Goal: Complete application form

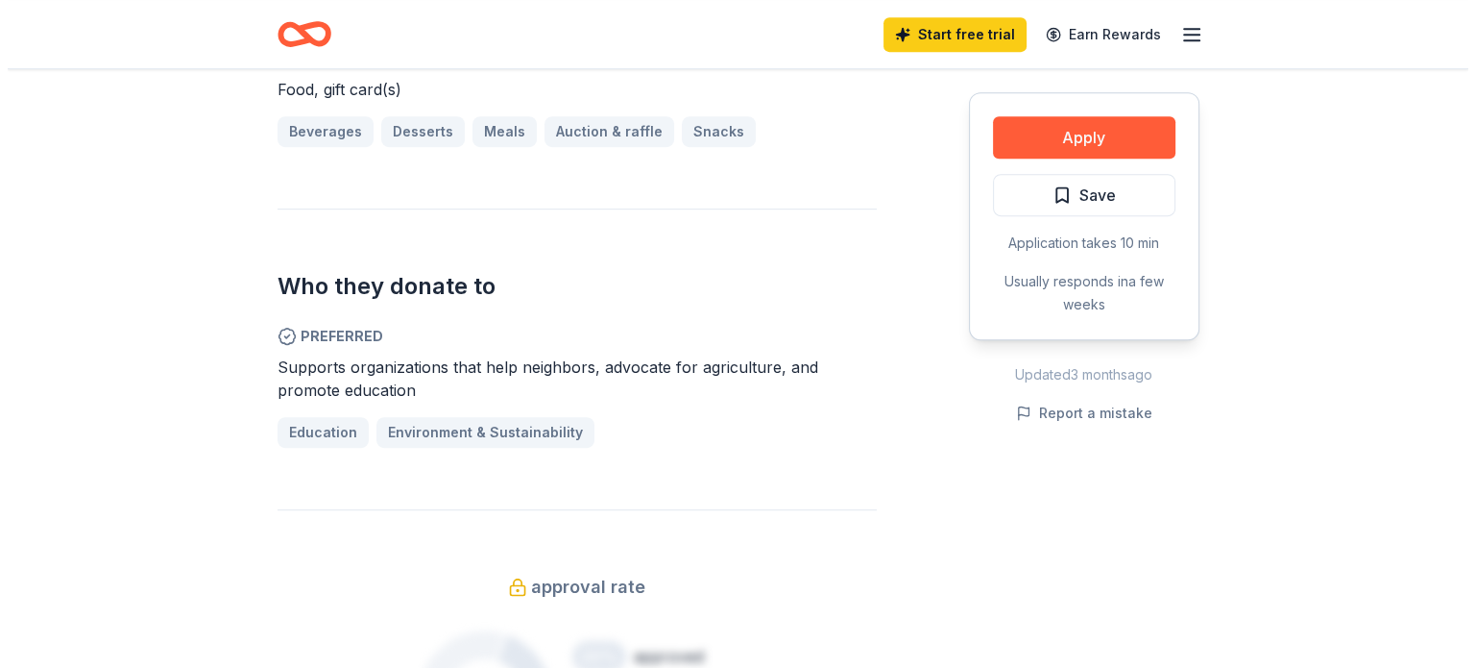
scroll to position [865, 0]
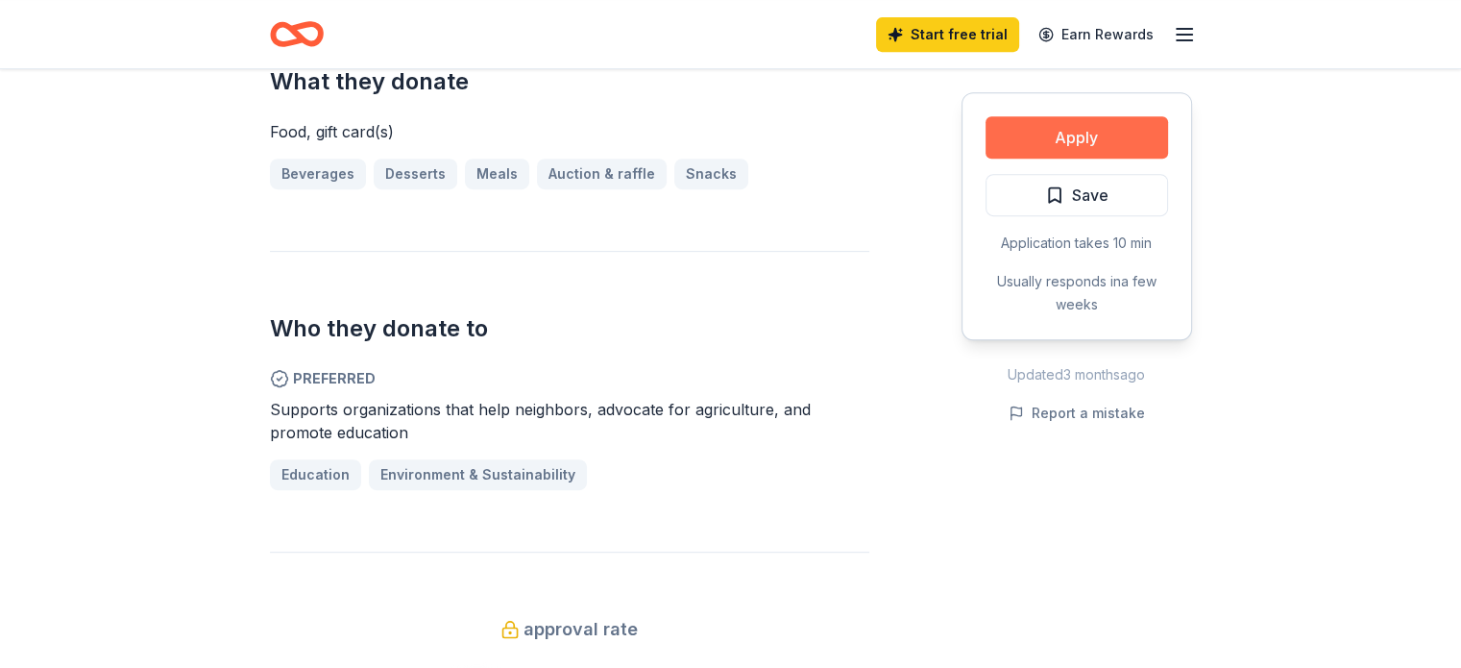
click at [1091, 132] on button "Apply" at bounding box center [1077, 137] width 183 height 42
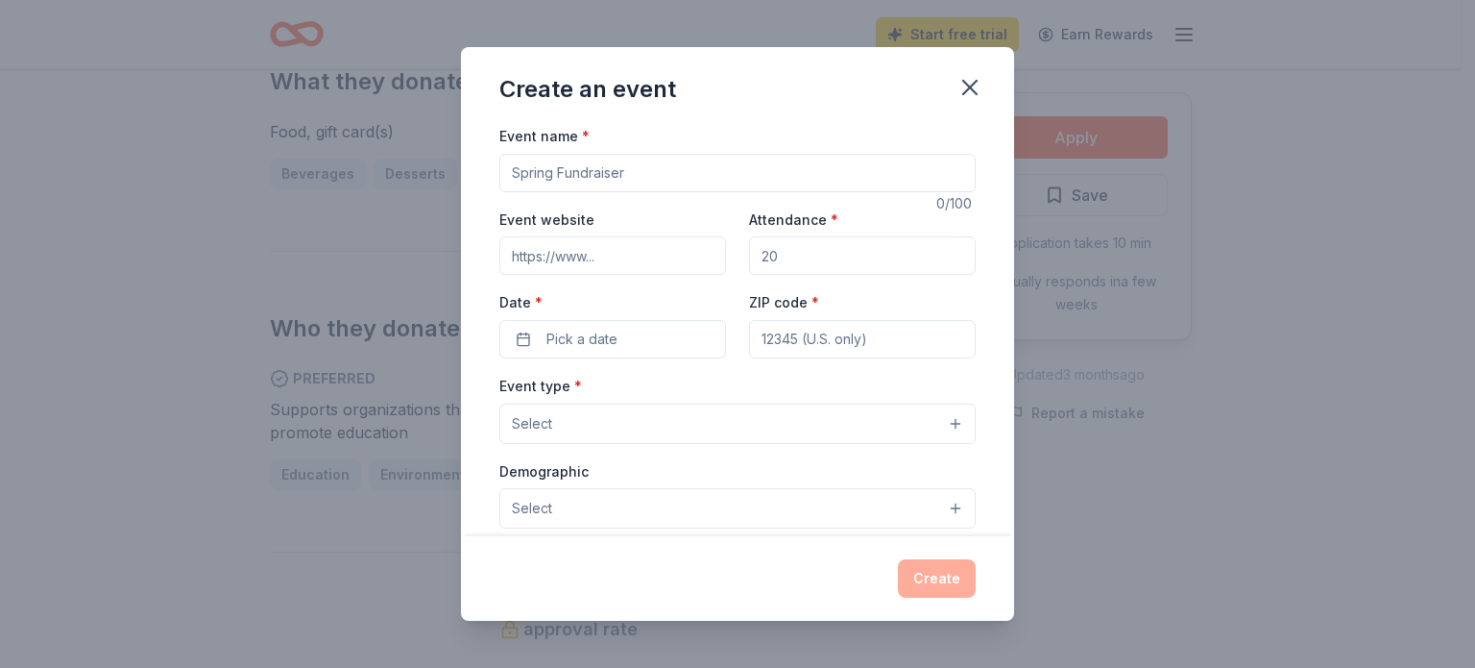
click at [696, 173] on input "Event name *" at bounding box center [738, 173] width 476 height 38
click at [615, 177] on input "Event name *" at bounding box center [738, 173] width 476 height 38
type input "17th Annual Year-End Celebration & Fundraising Raffle"
type input "[URL][DOMAIN_NAME]"
drag, startPoint x: 826, startPoint y: 252, endPoint x: 788, endPoint y: 251, distance: 38.4
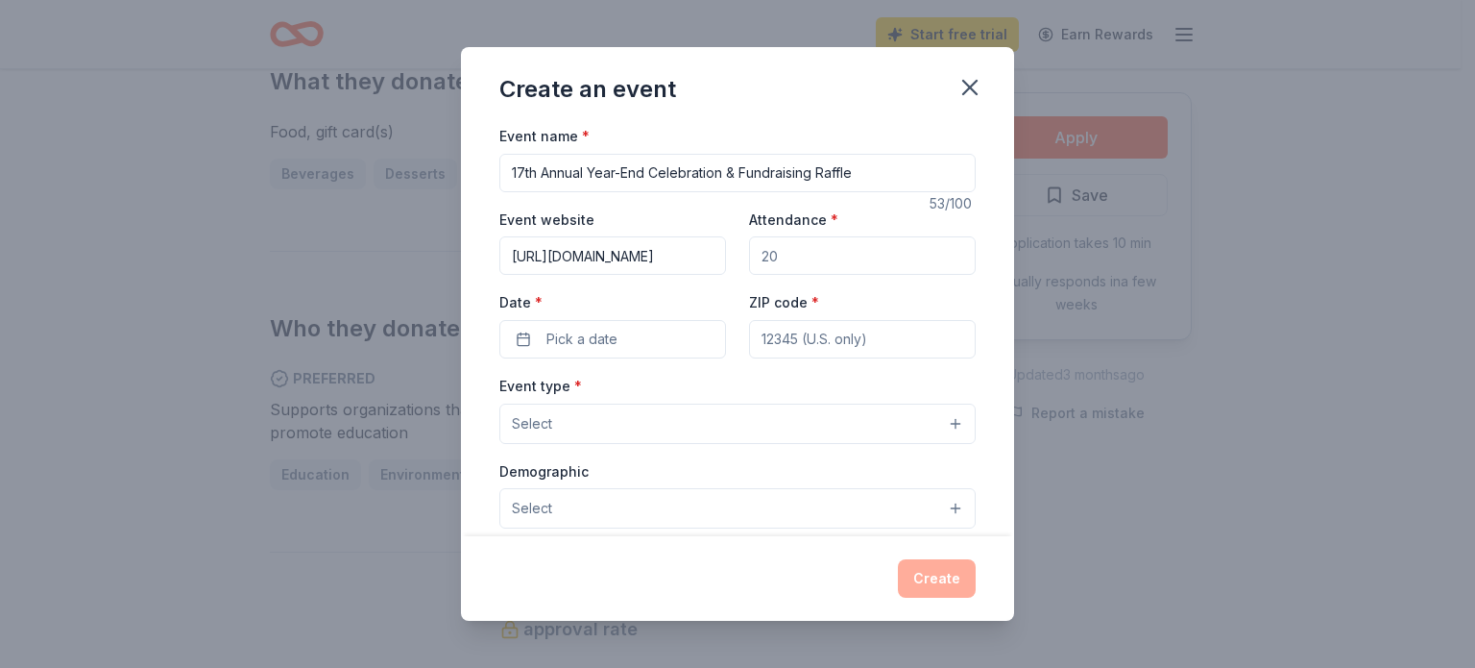
click at [788, 251] on input "Attendance *" at bounding box center [862, 255] width 227 height 38
type input "400"
click at [621, 338] on button "Pick a date" at bounding box center [613, 339] width 227 height 38
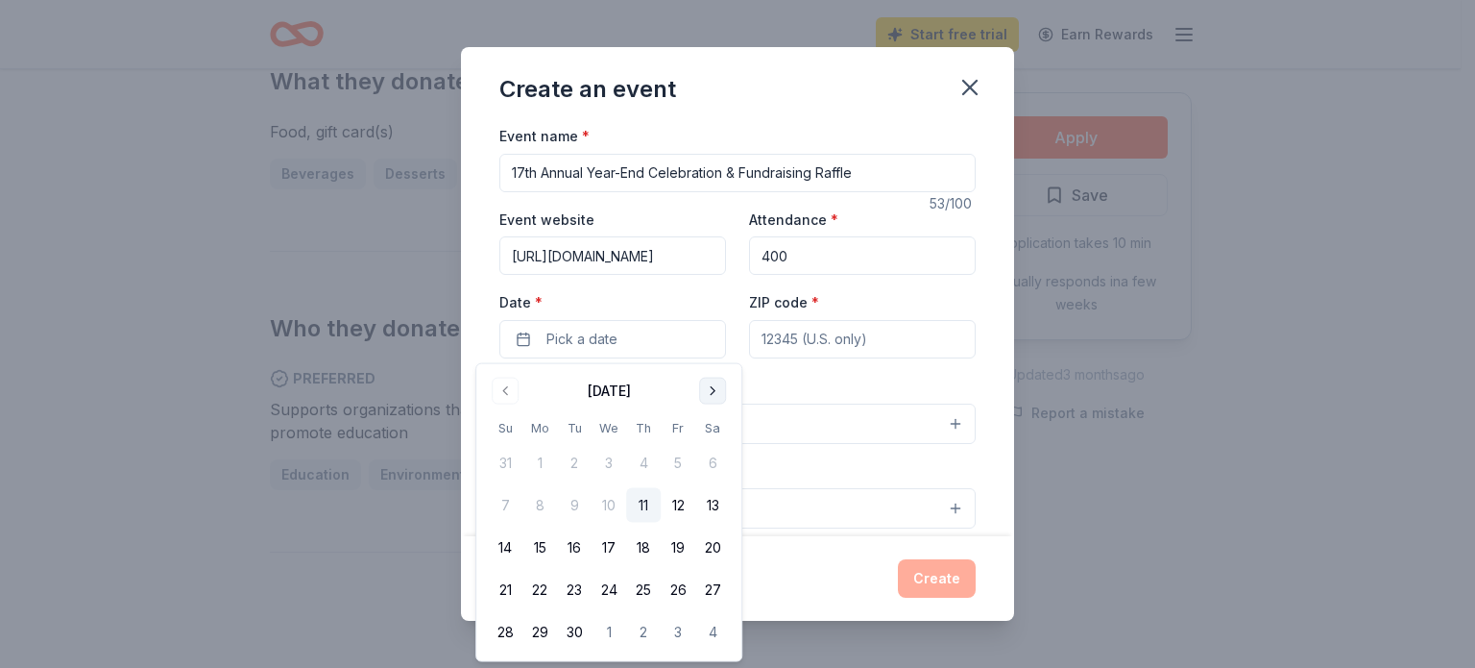
click at [710, 399] on button "Go to next month" at bounding box center [712, 391] width 27 height 27
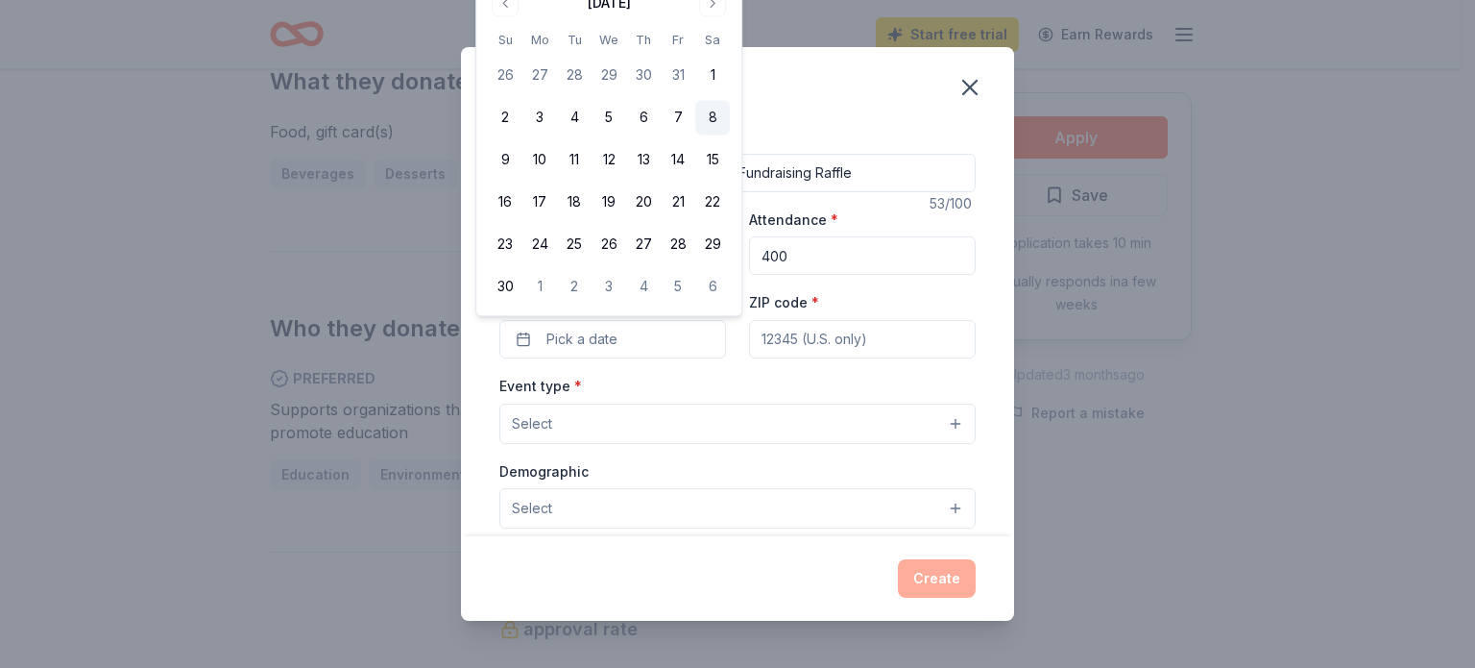
click at [707, 122] on button "8" at bounding box center [712, 118] width 35 height 35
click at [792, 341] on input "ZIP code *" at bounding box center [862, 339] width 227 height 38
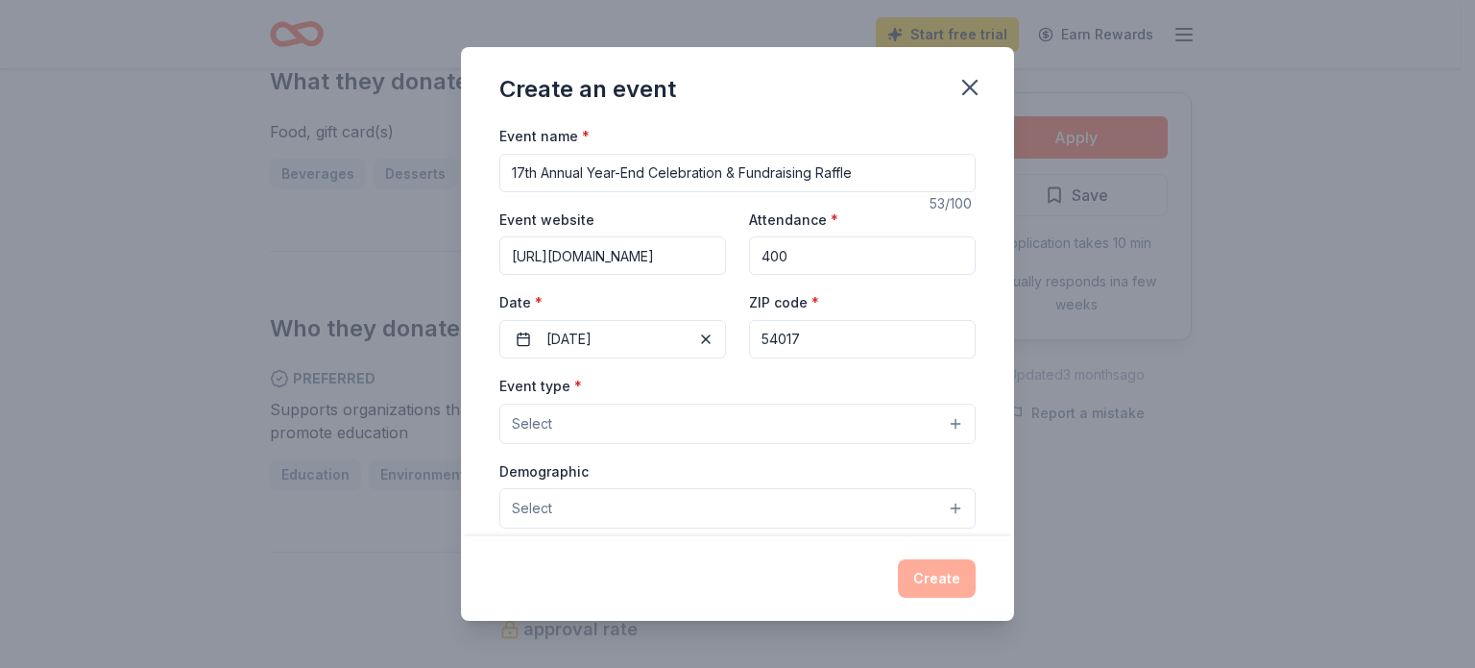
type input "54017"
click at [787, 427] on button "Select" at bounding box center [738, 423] width 476 height 40
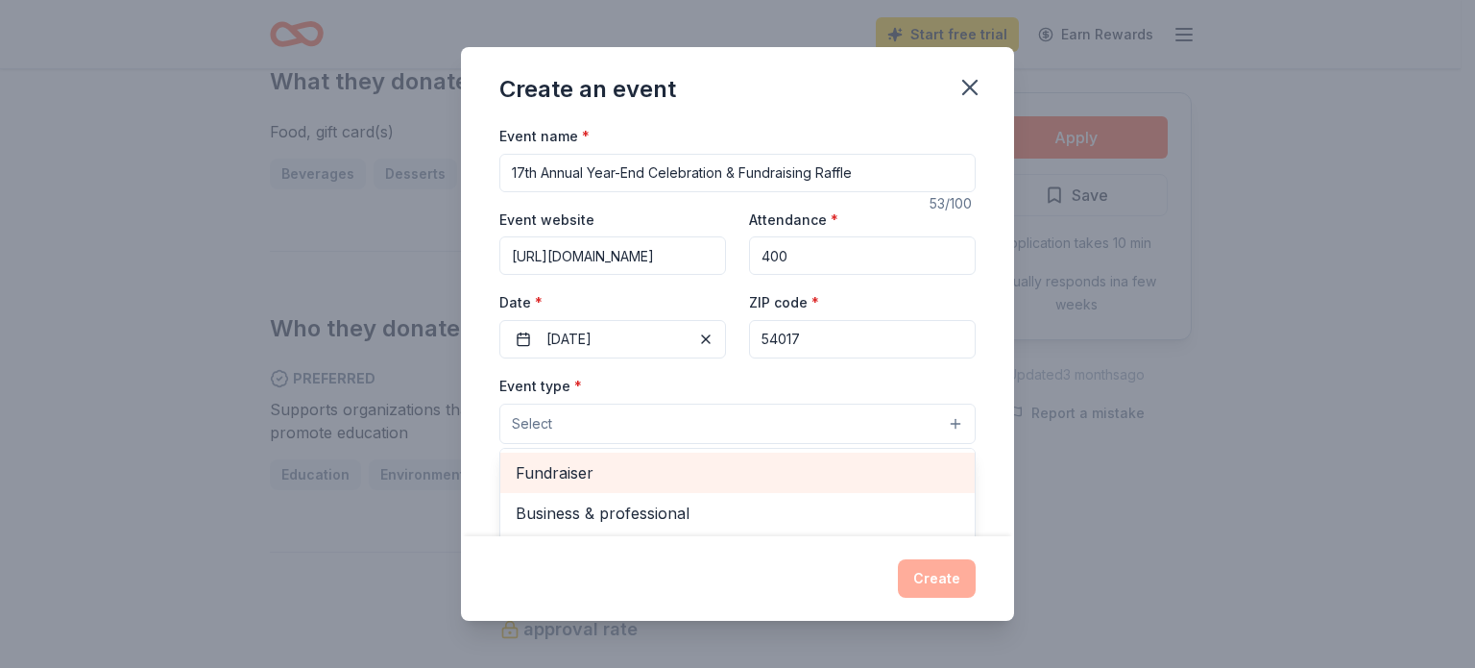
click at [757, 482] on span "Fundraiser" at bounding box center [738, 472] width 444 height 25
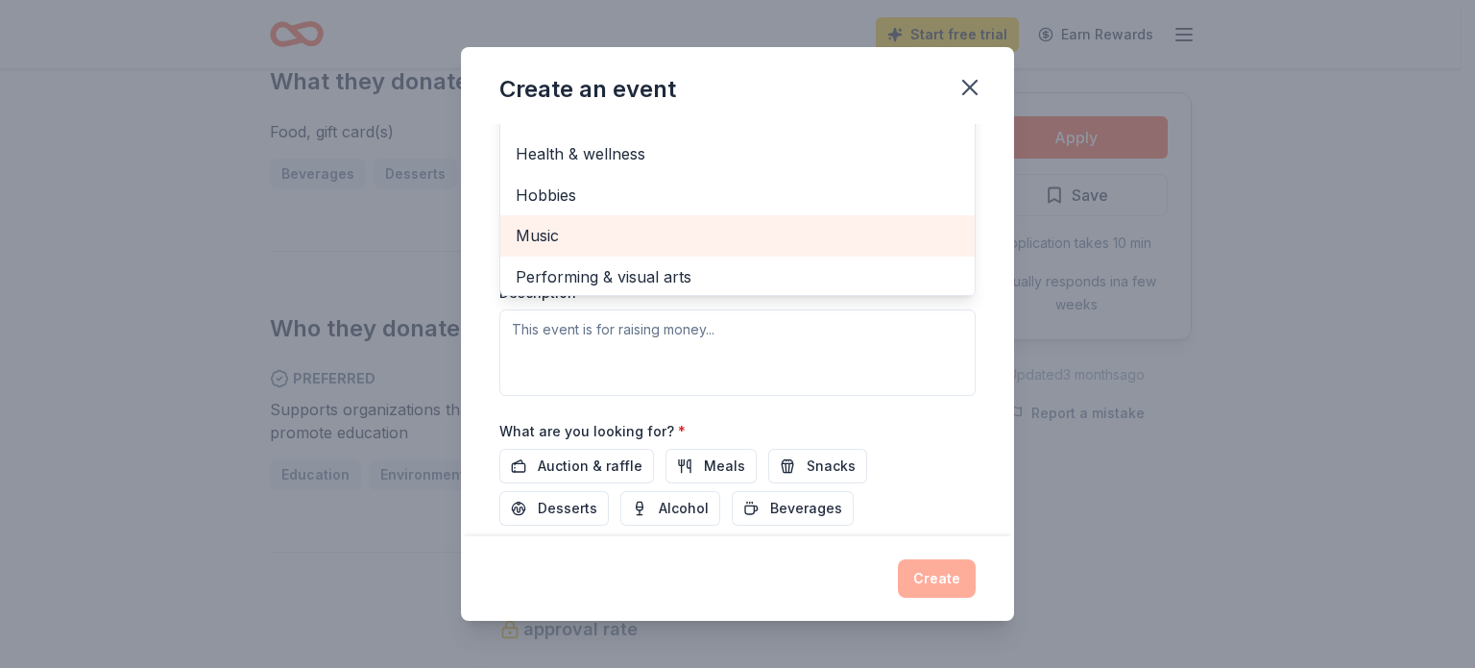
scroll to position [23, 0]
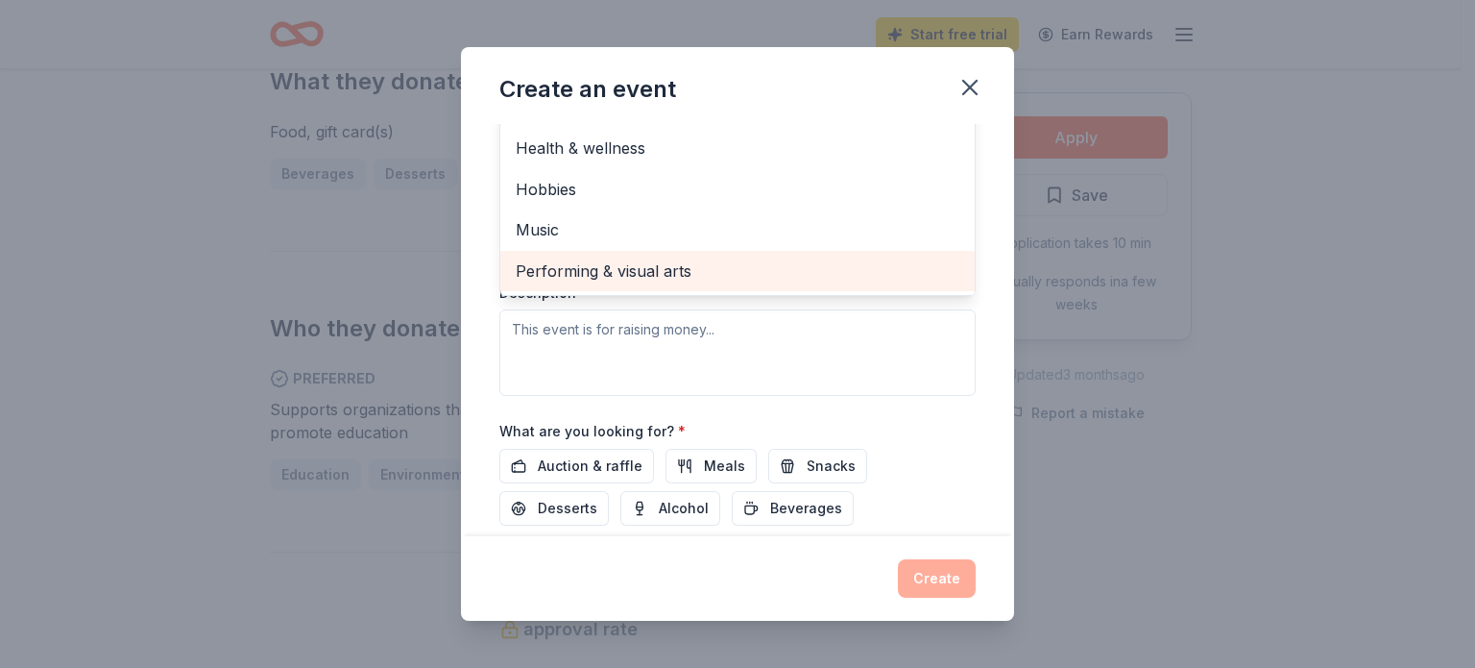
click at [670, 269] on span "Performing & visual arts" at bounding box center [738, 270] width 444 height 25
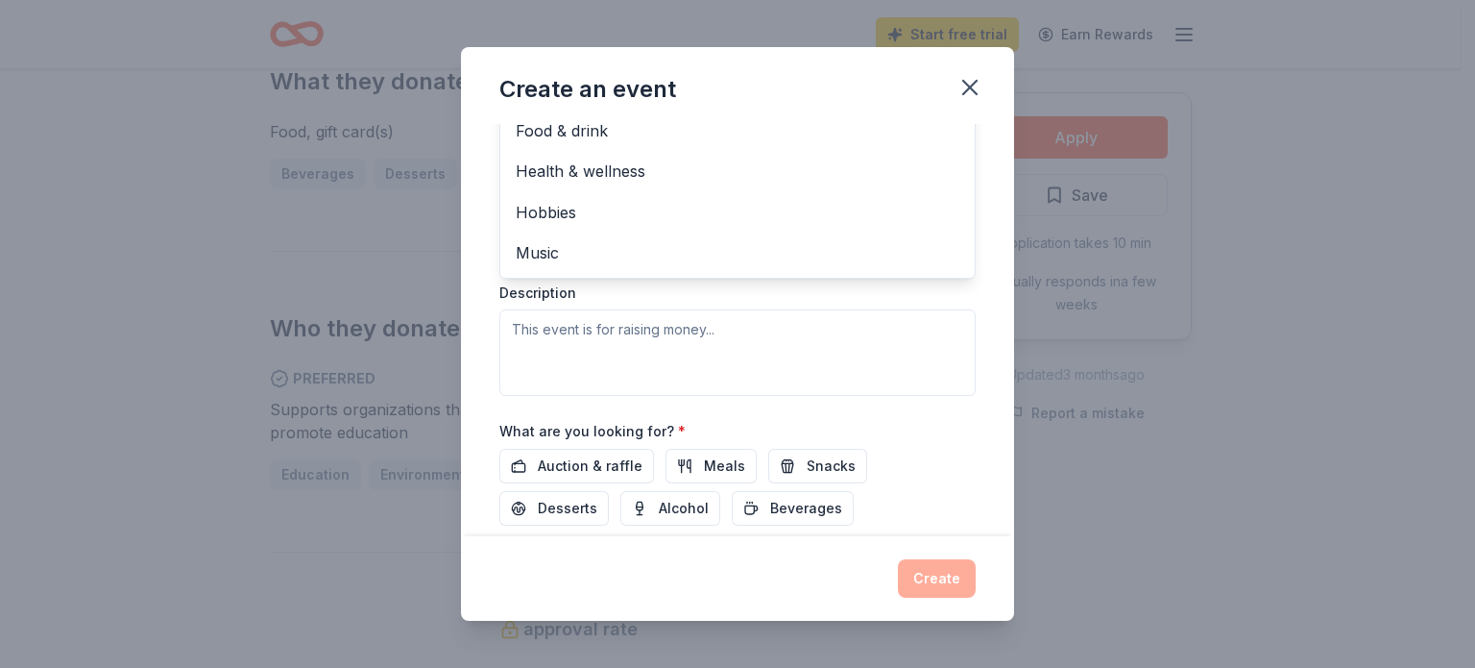
scroll to position [407, 0]
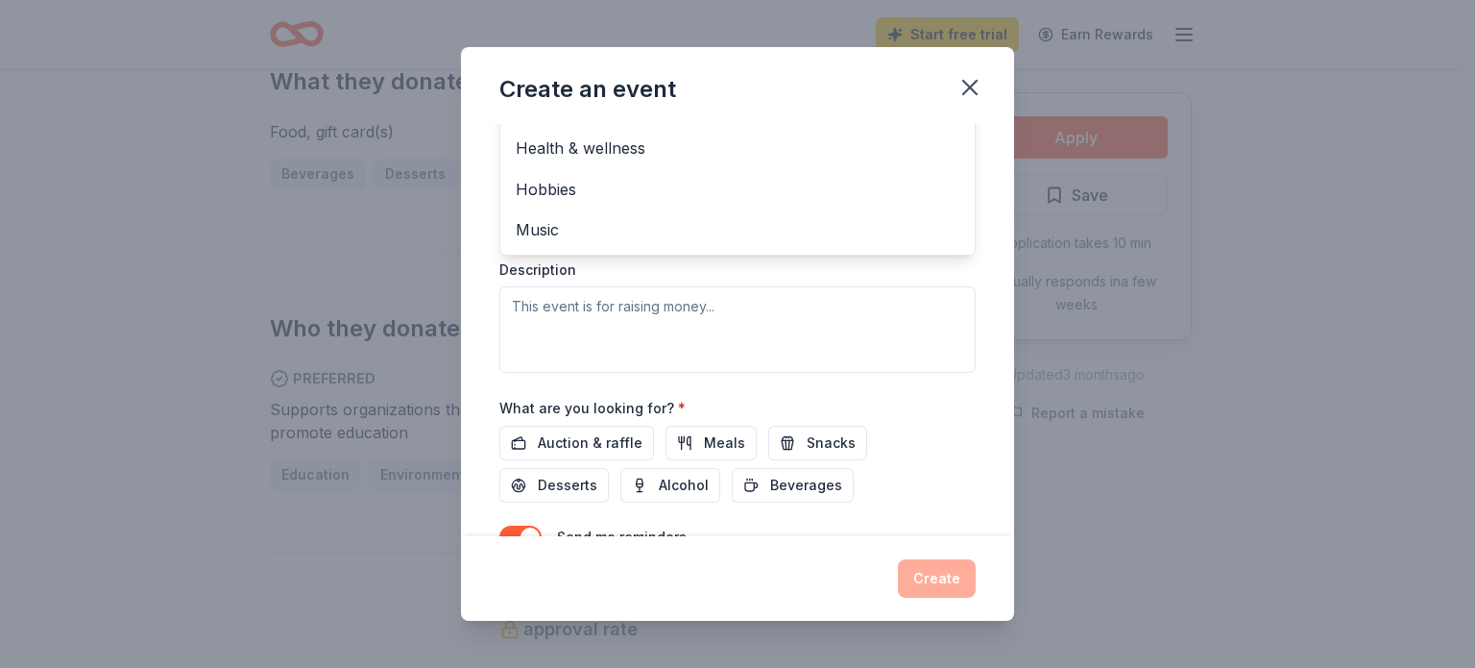
click at [720, 322] on div "Event type * Fundraiser Performing & visual arts Business & professional Food &…" at bounding box center [738, 169] width 476 height 406
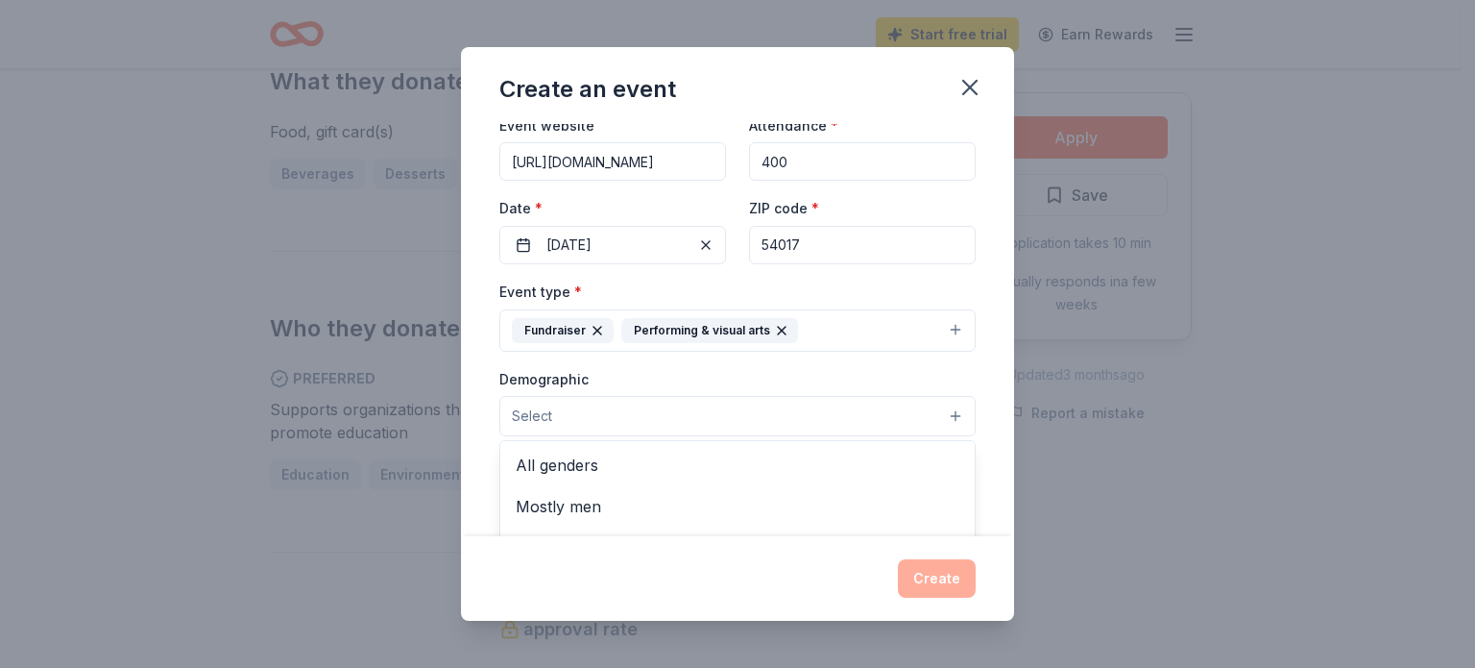
click at [734, 418] on button "Select" at bounding box center [738, 416] width 476 height 40
click at [661, 458] on span "All genders" at bounding box center [738, 464] width 444 height 25
click at [720, 368] on div "Demographic All genders Mostly men Mostly women All ages [DEMOGRAPHIC_DATA] yrs…" at bounding box center [738, 403] width 476 height 72
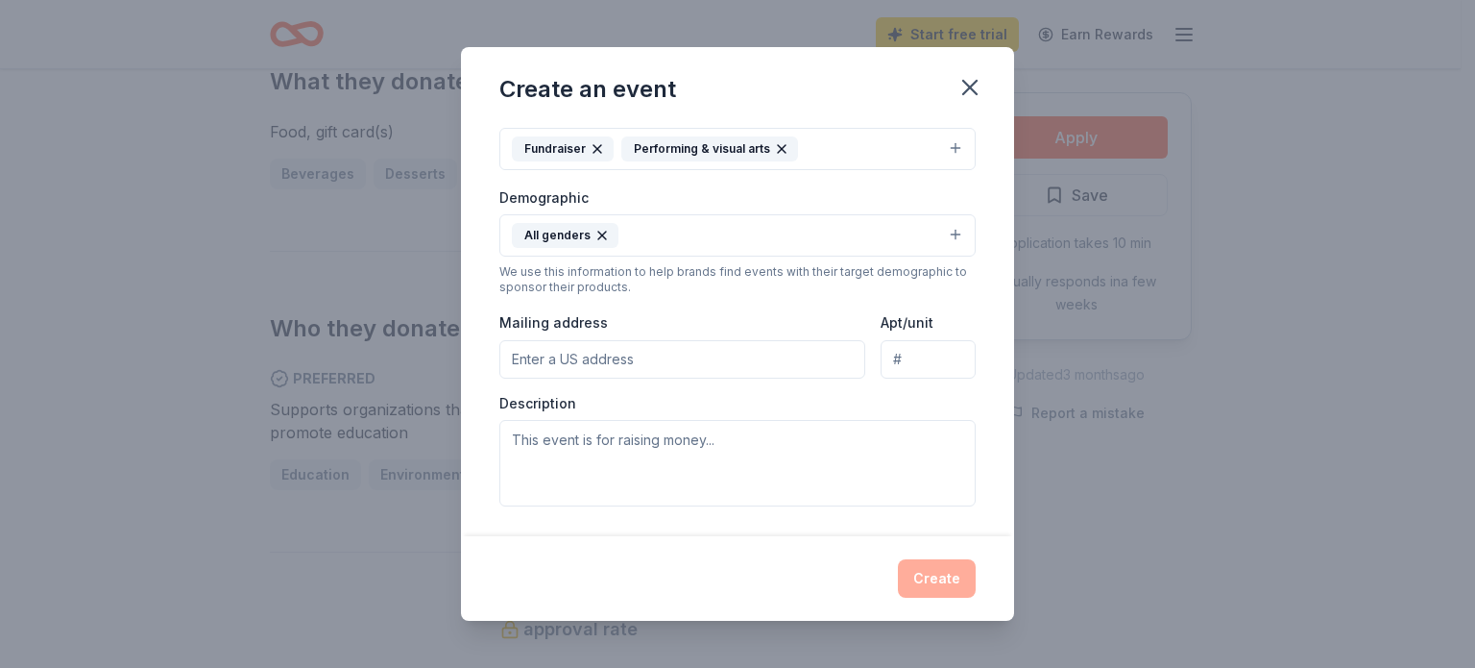
scroll to position [286, 0]
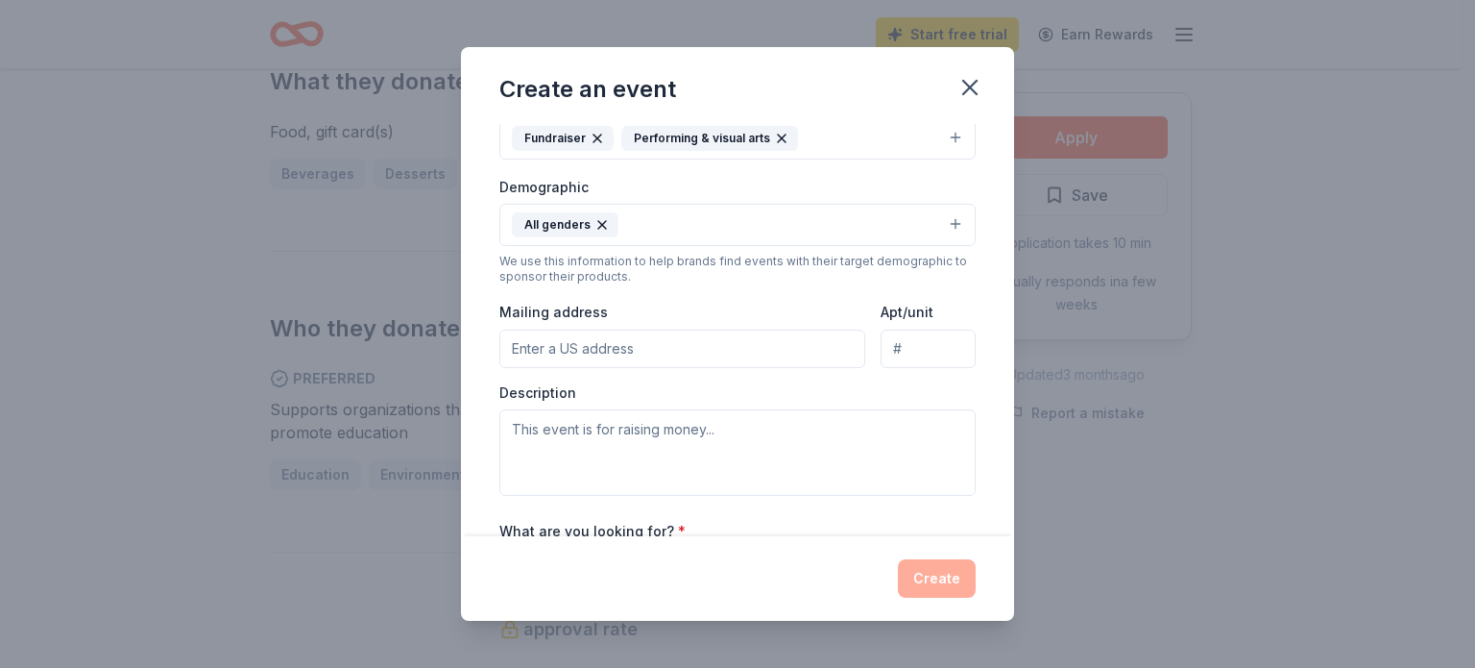
click at [680, 361] on input "Mailing address" at bounding box center [683, 348] width 366 height 38
type input "[STREET_ADDRESS][PERSON_NAME]"
click at [662, 437] on textarea at bounding box center [738, 452] width 476 height 86
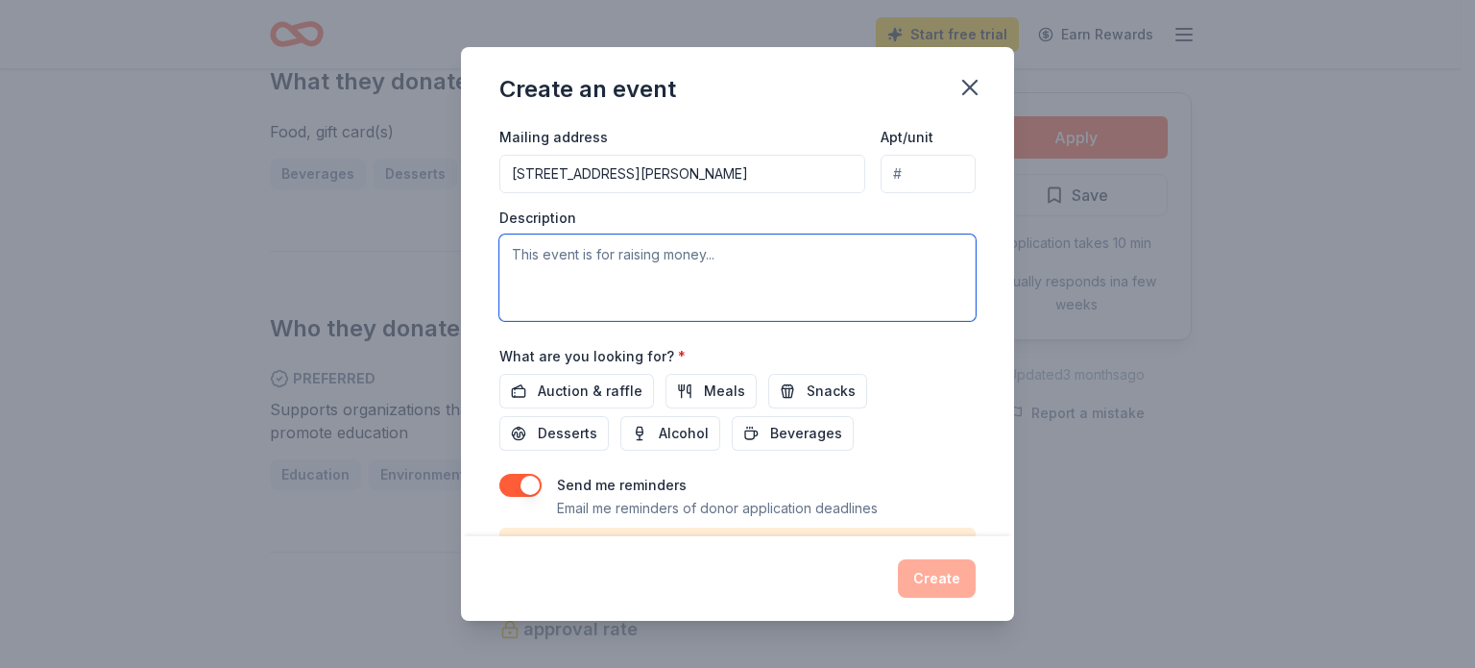
scroll to position [478, 0]
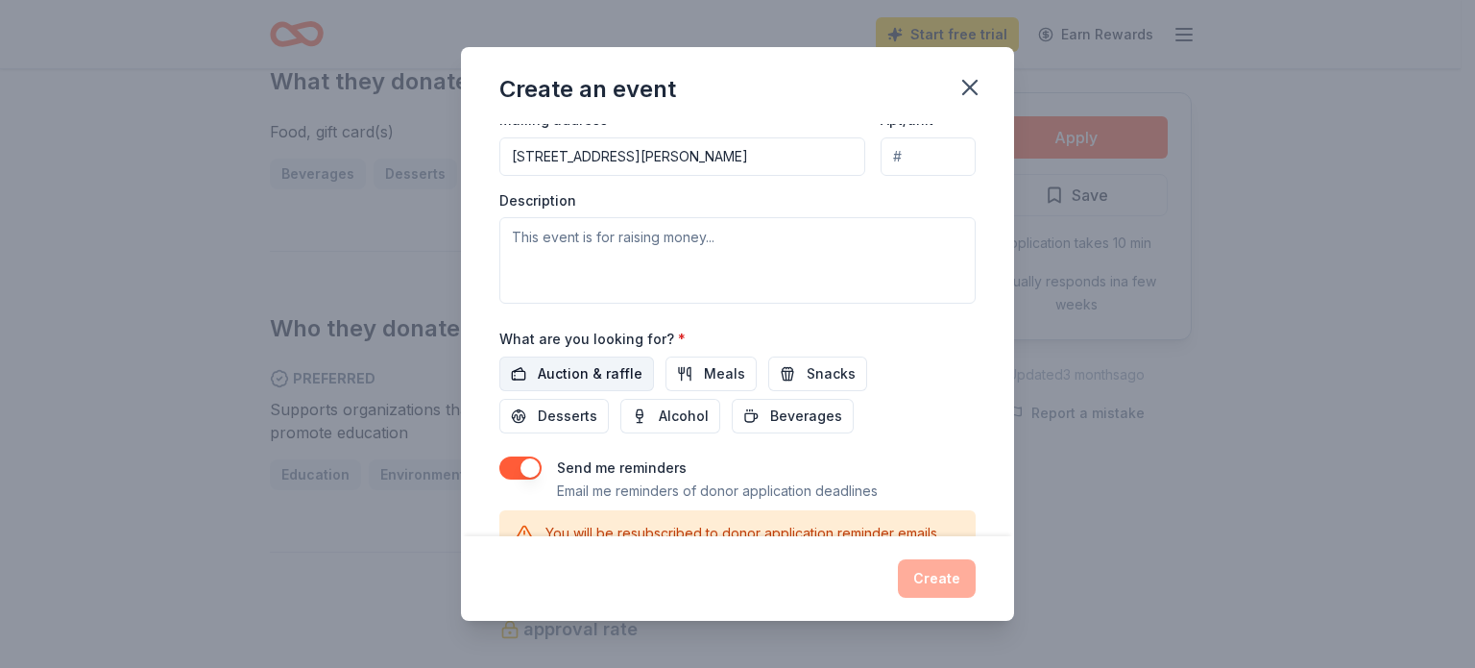
click at [604, 372] on span "Auction & raffle" at bounding box center [590, 373] width 105 height 23
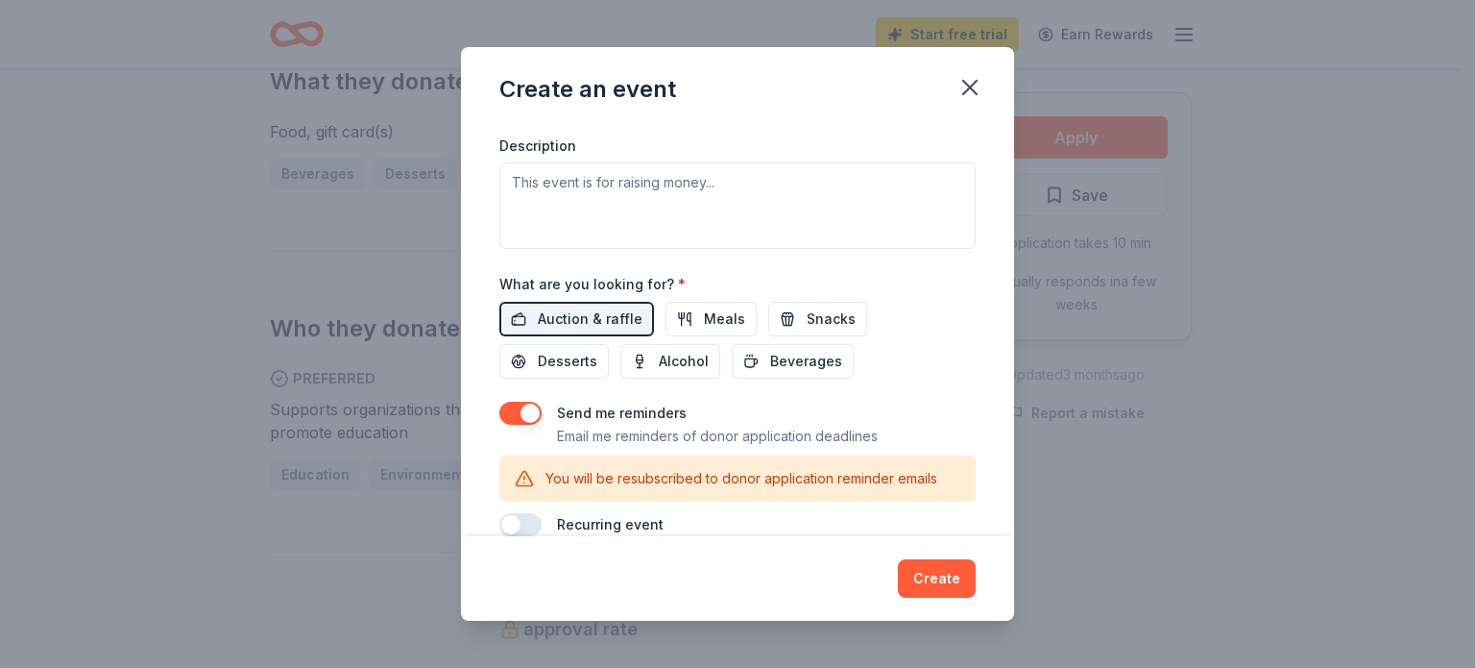
scroll to position [562, 0]
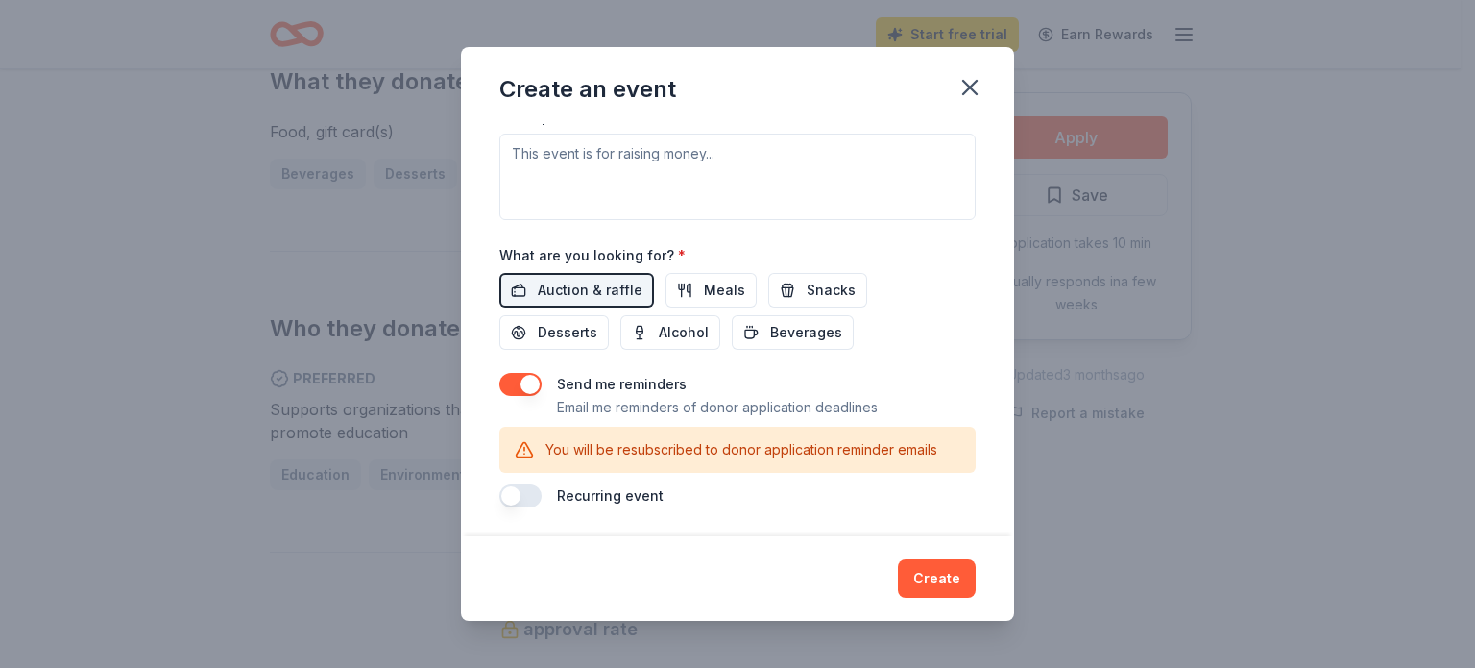
click at [526, 495] on button "button" at bounding box center [521, 495] width 42 height 23
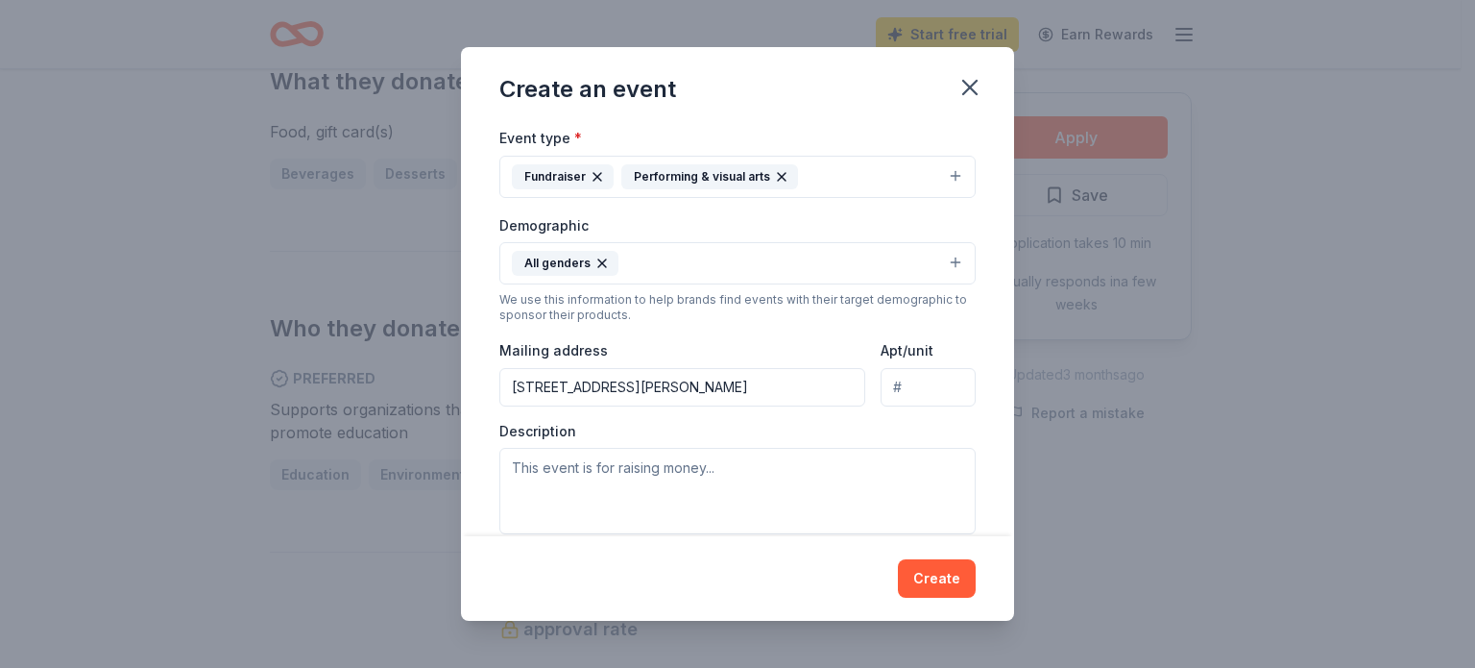
scroll to position [247, 0]
click at [606, 470] on textarea at bounding box center [738, 492] width 476 height 86
click at [698, 461] on textarea at bounding box center [738, 492] width 476 height 86
paste textarea "Crowning Achievements is a 501c3 organization (EIN [US_EMPLOYER_IDENTIFICATION_…"
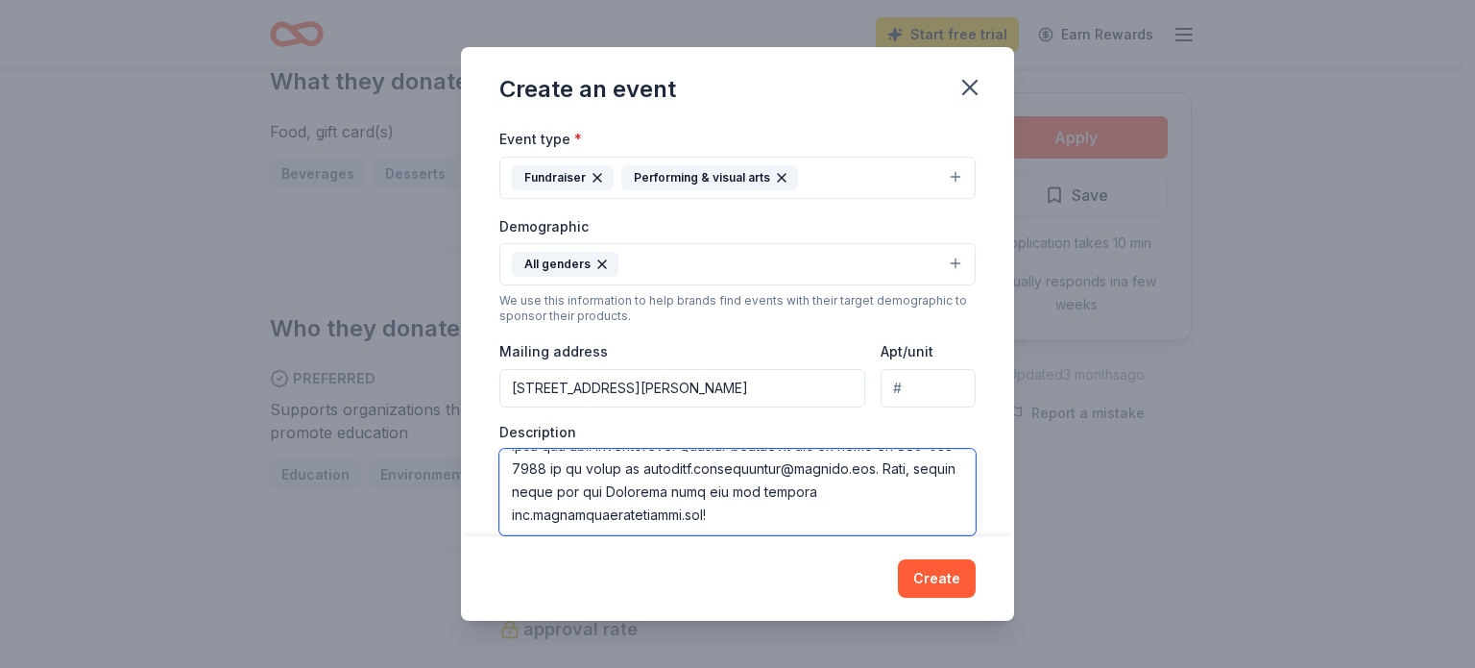
scroll to position [757, 0]
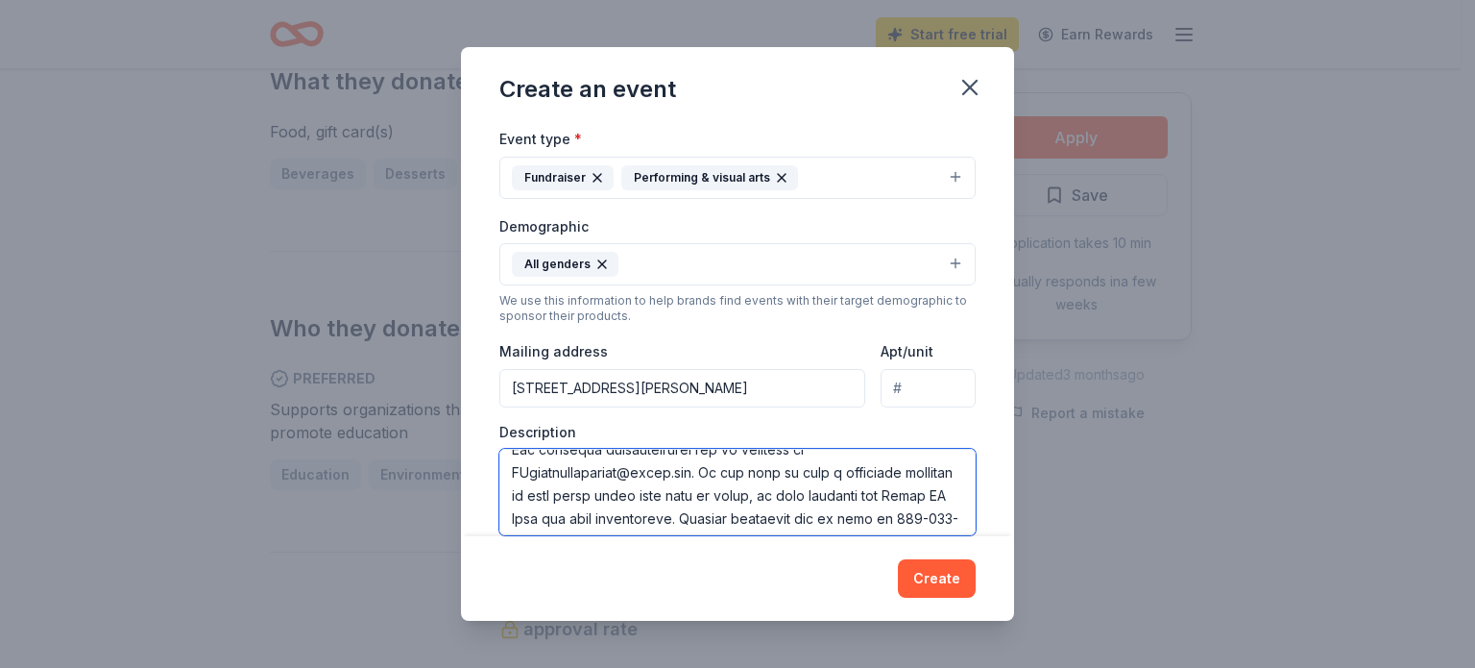
click at [715, 493] on textarea at bounding box center [738, 492] width 476 height 86
click at [725, 520] on textarea at bounding box center [738, 492] width 476 height 86
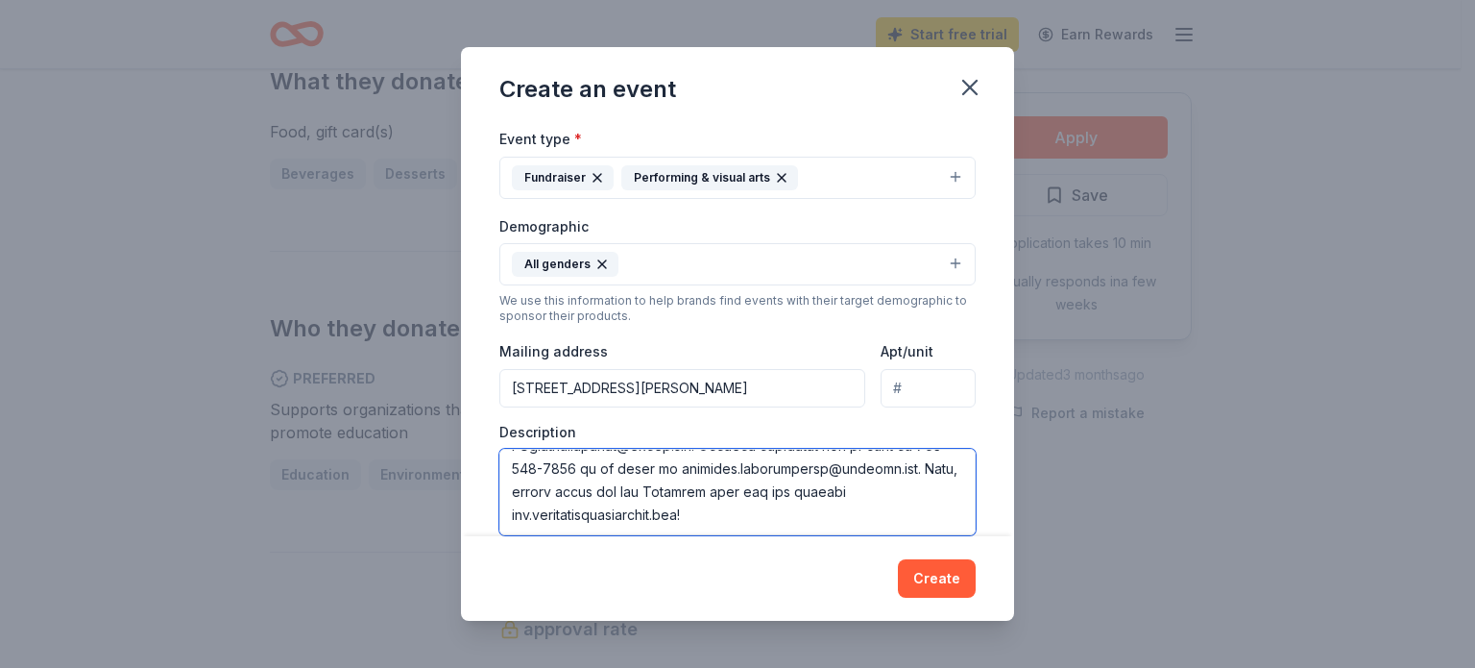
scroll to position [807, 0]
click at [792, 497] on textarea at bounding box center [738, 492] width 476 height 86
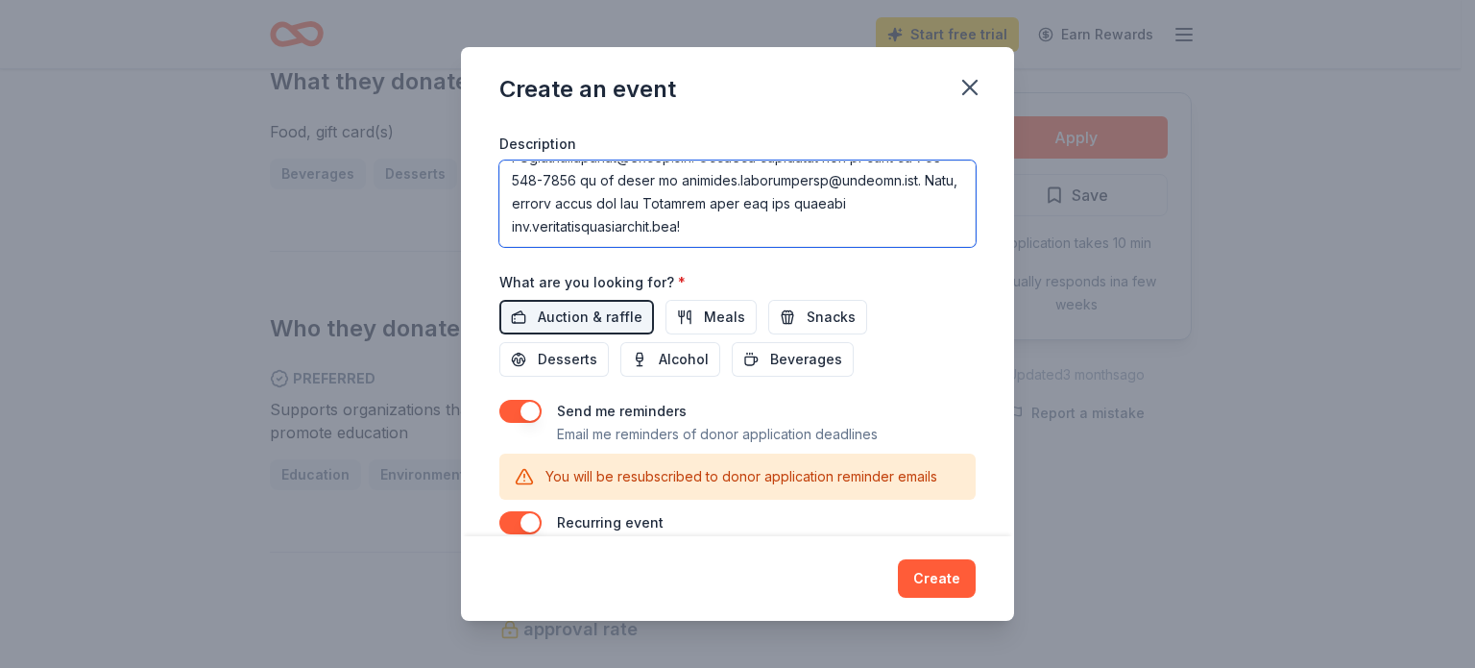
scroll to position [631, 0]
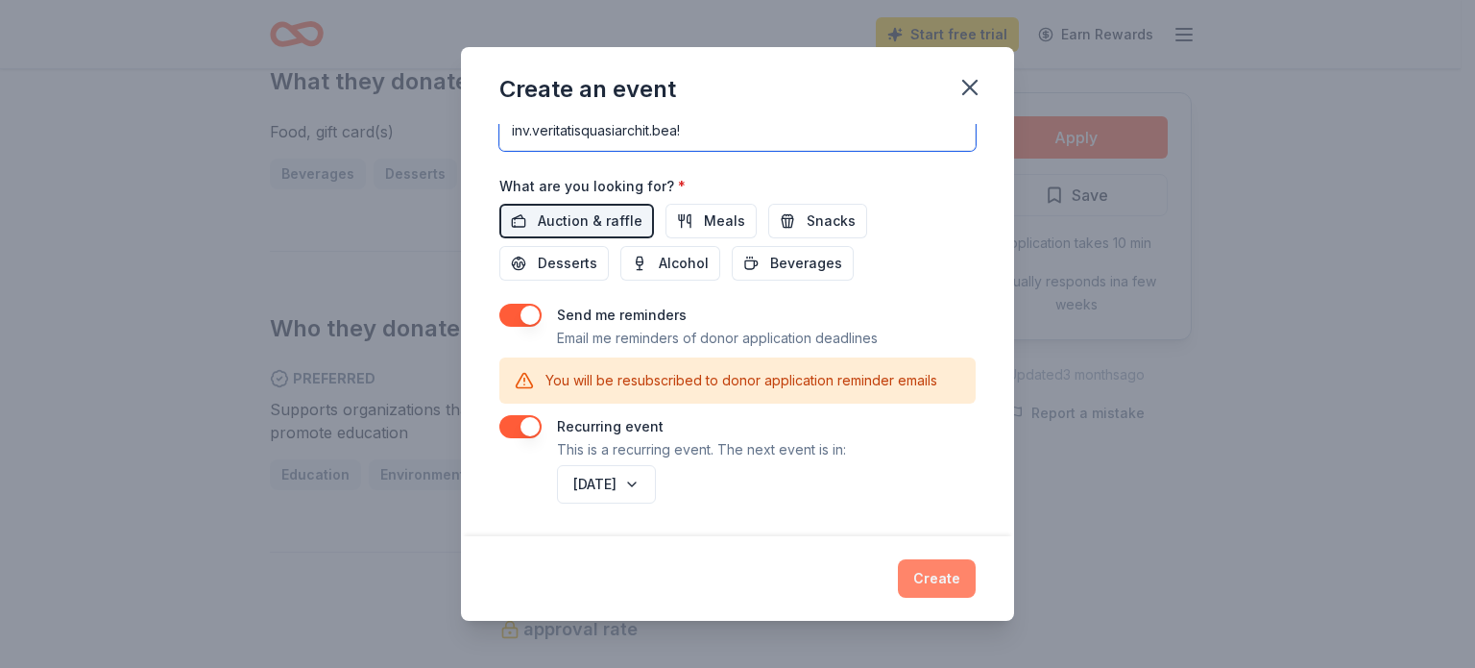
type textarea "Crowning Achievements is a 501c3 organization (EIN [US_EMPLOYER_IDENTIFICATION_…"
click at [918, 589] on button "Create" at bounding box center [937, 578] width 78 height 38
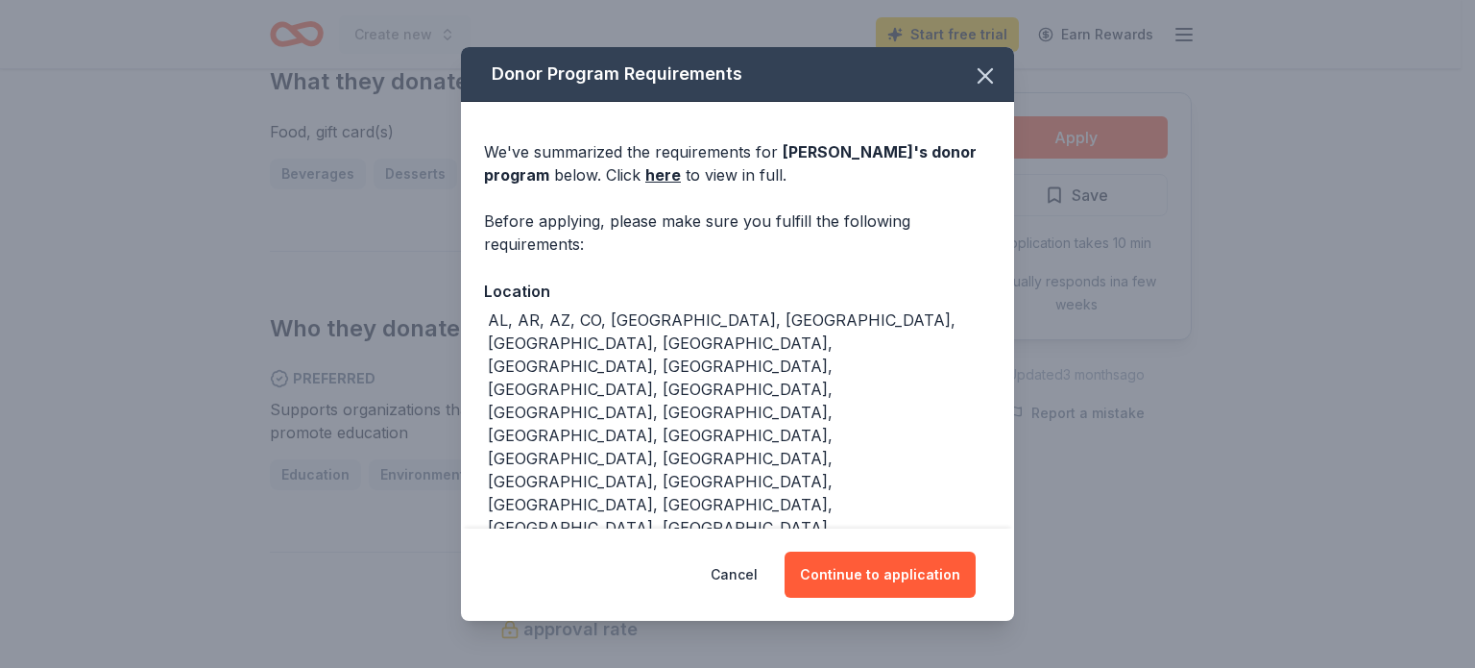
scroll to position [25, 0]
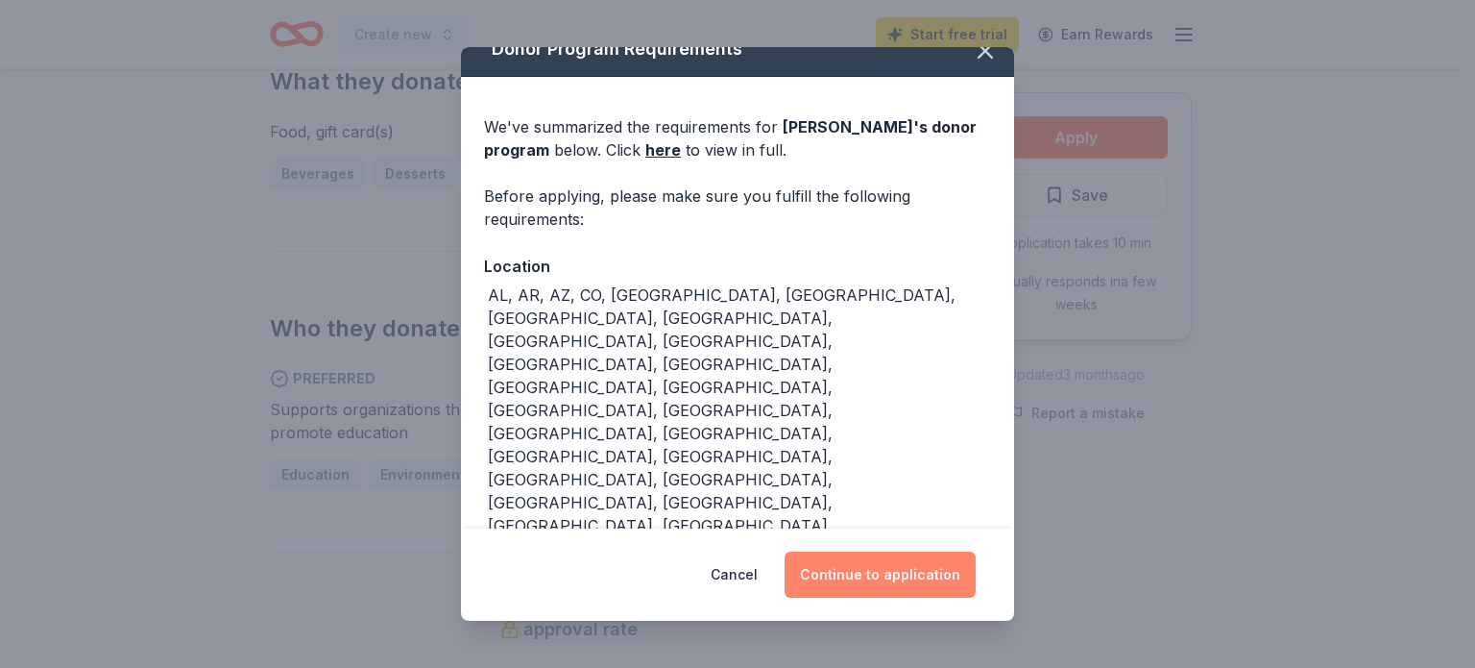
click at [873, 579] on button "Continue to application" at bounding box center [880, 574] width 191 height 46
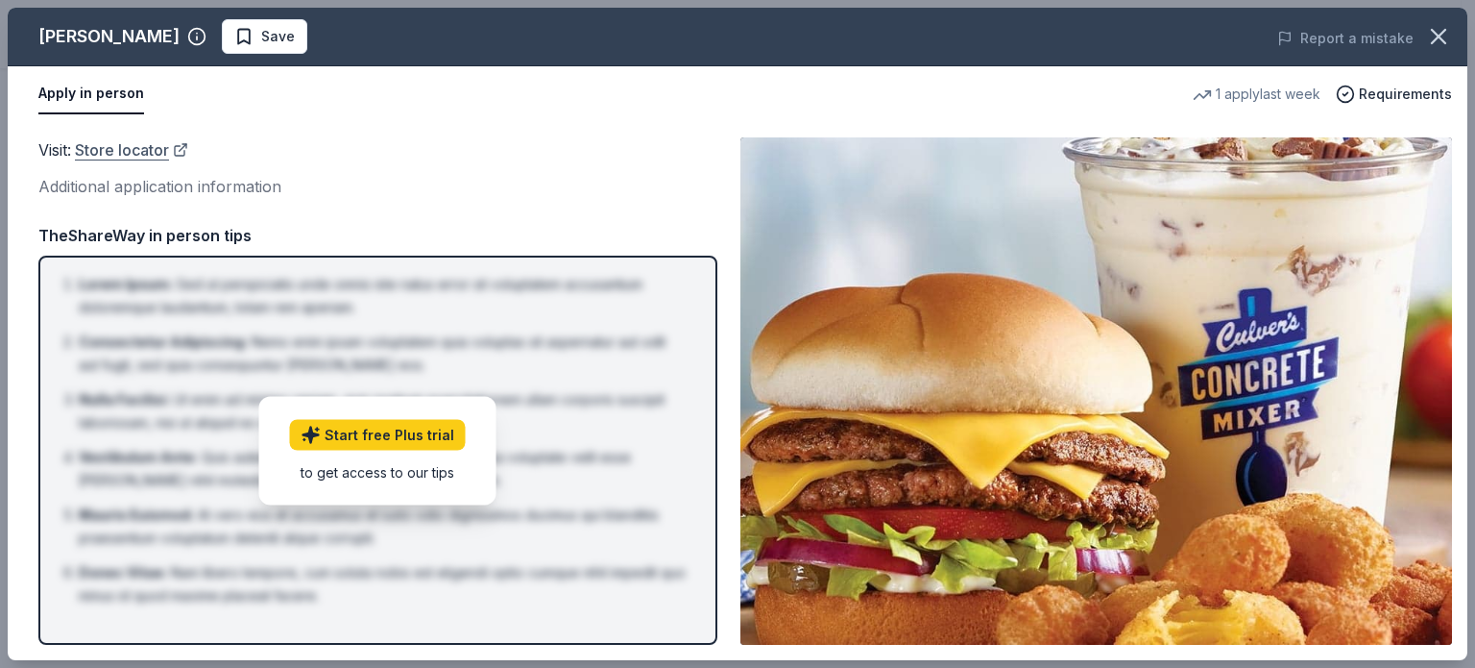
click at [136, 146] on link "Store locator" at bounding box center [131, 149] width 113 height 25
drag, startPoint x: 454, startPoint y: 154, endPoint x: 117, endPoint y: 226, distance: 344.8
click at [443, 153] on div "Visit : Store locator" at bounding box center [377, 149] width 679 height 25
click at [106, 147] on link "Store locator" at bounding box center [131, 149] width 113 height 25
click at [152, 153] on link "Store locator" at bounding box center [131, 149] width 113 height 25
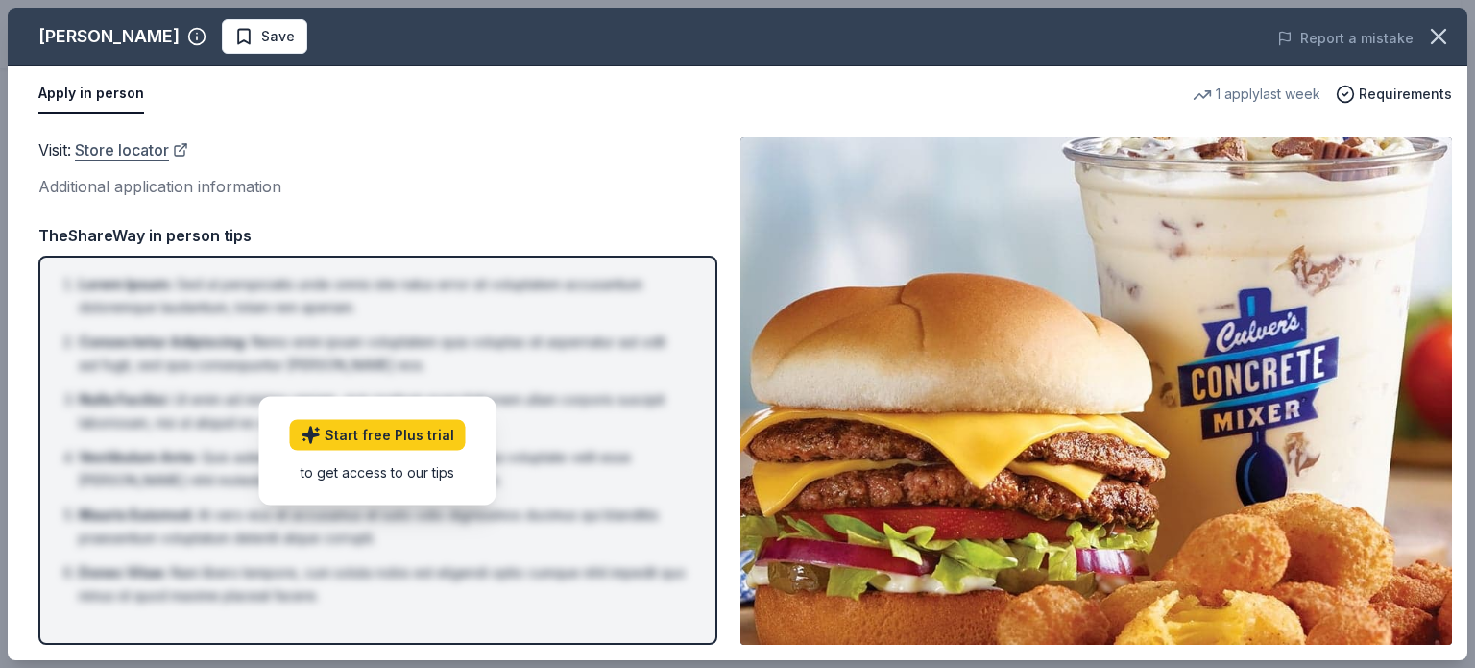
click at [131, 153] on link "Store locator" at bounding box center [131, 149] width 113 height 25
click at [157, 147] on link "Store locator" at bounding box center [131, 149] width 113 height 25
click at [127, 149] on link "Store locator" at bounding box center [131, 149] width 113 height 25
click at [111, 149] on link "Store locator" at bounding box center [131, 149] width 113 height 25
